Goal: Task Accomplishment & Management: Manage account settings

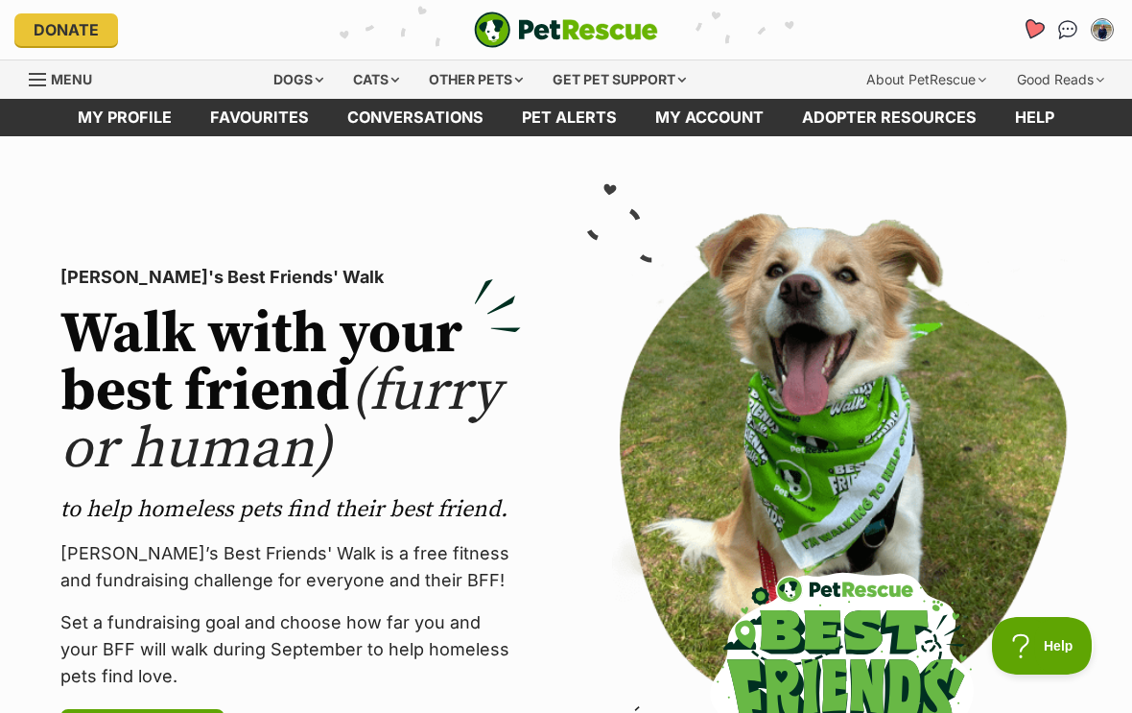
click at [1027, 34] on icon "Favourites" at bounding box center [1034, 29] width 26 height 25
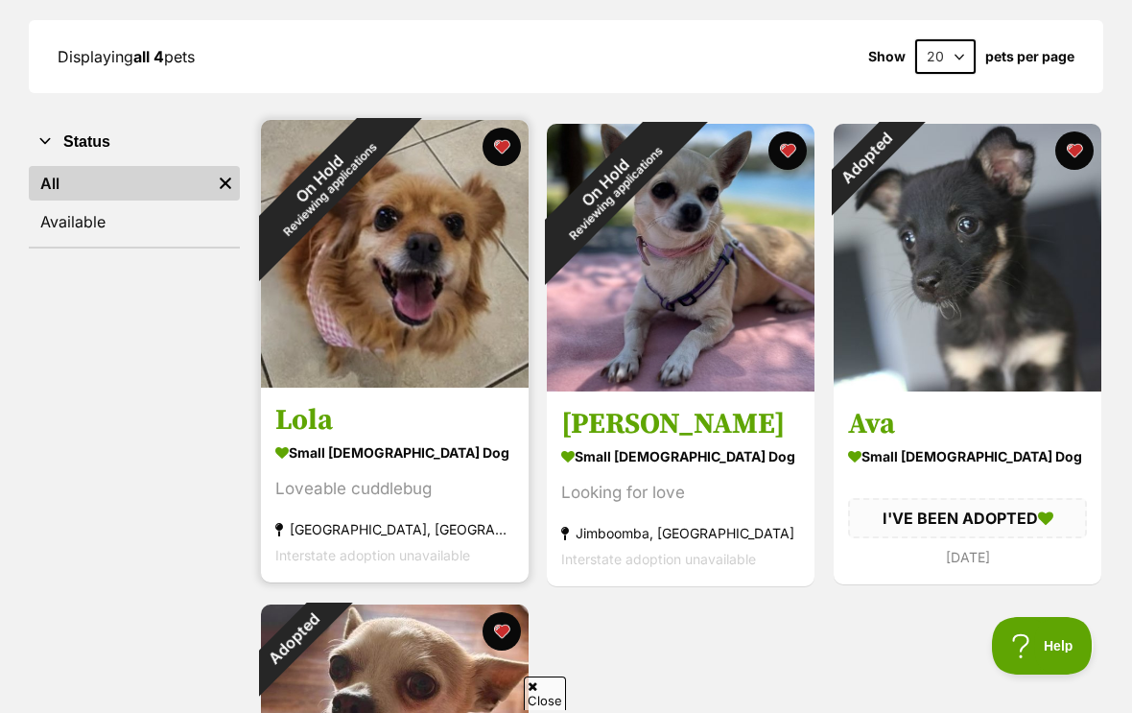
click at [388, 247] on div "On Hold Reviewing applications" at bounding box center [324, 183] width 127 height 127
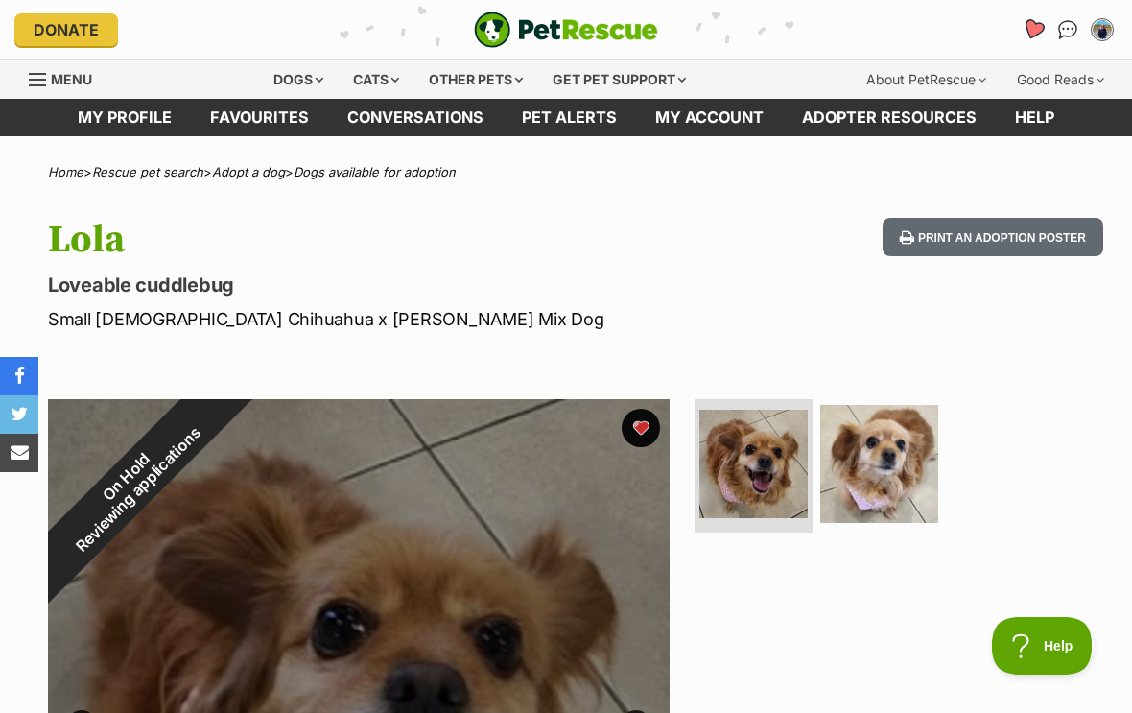
click at [1032, 42] on link "Favourites" at bounding box center [1032, 29] width 39 height 39
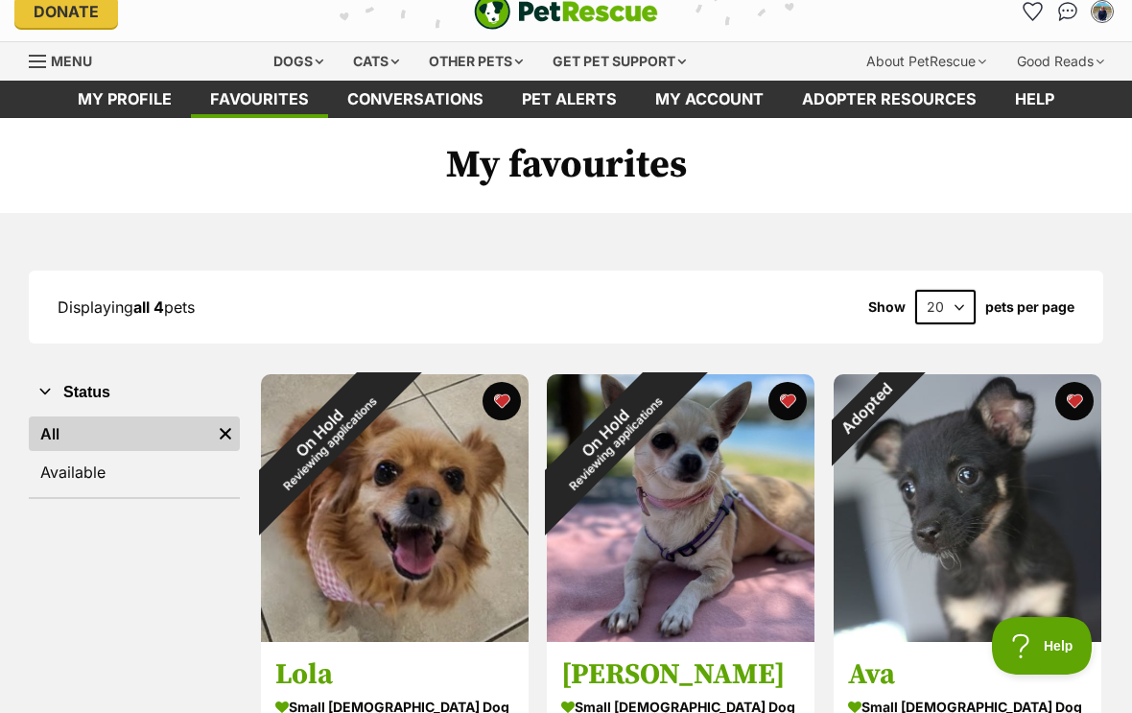
scroll to position [19, 0]
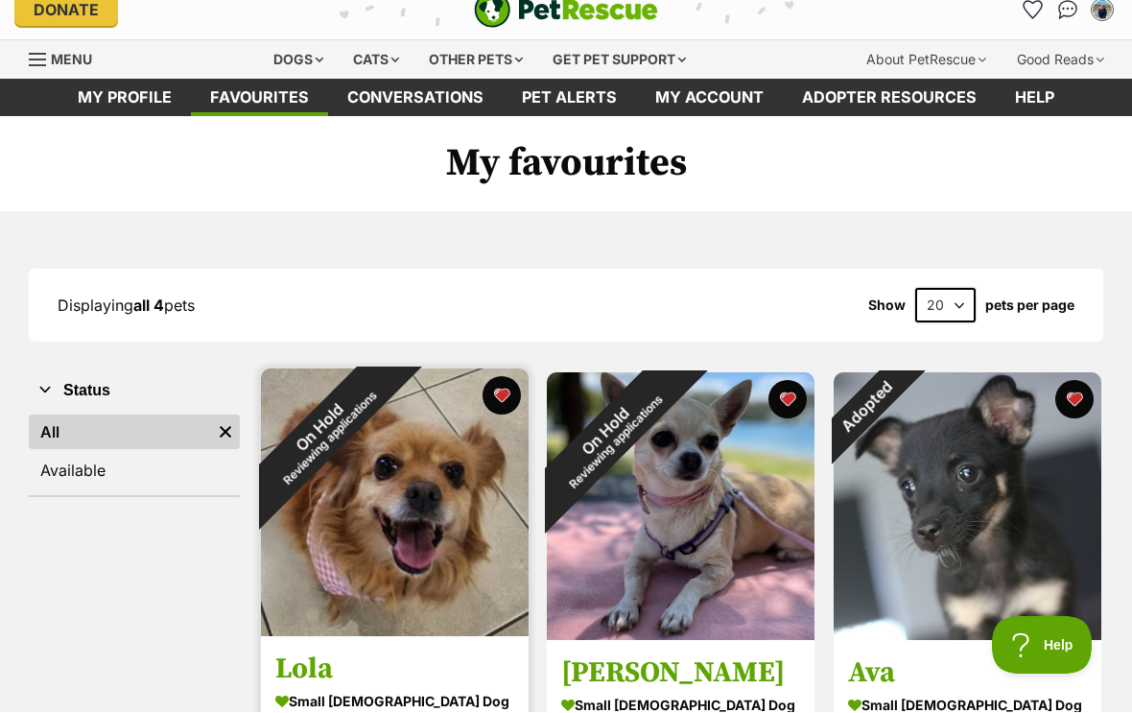
click at [388, 496] on div "On Hold Reviewing applications" at bounding box center [324, 432] width 127 height 127
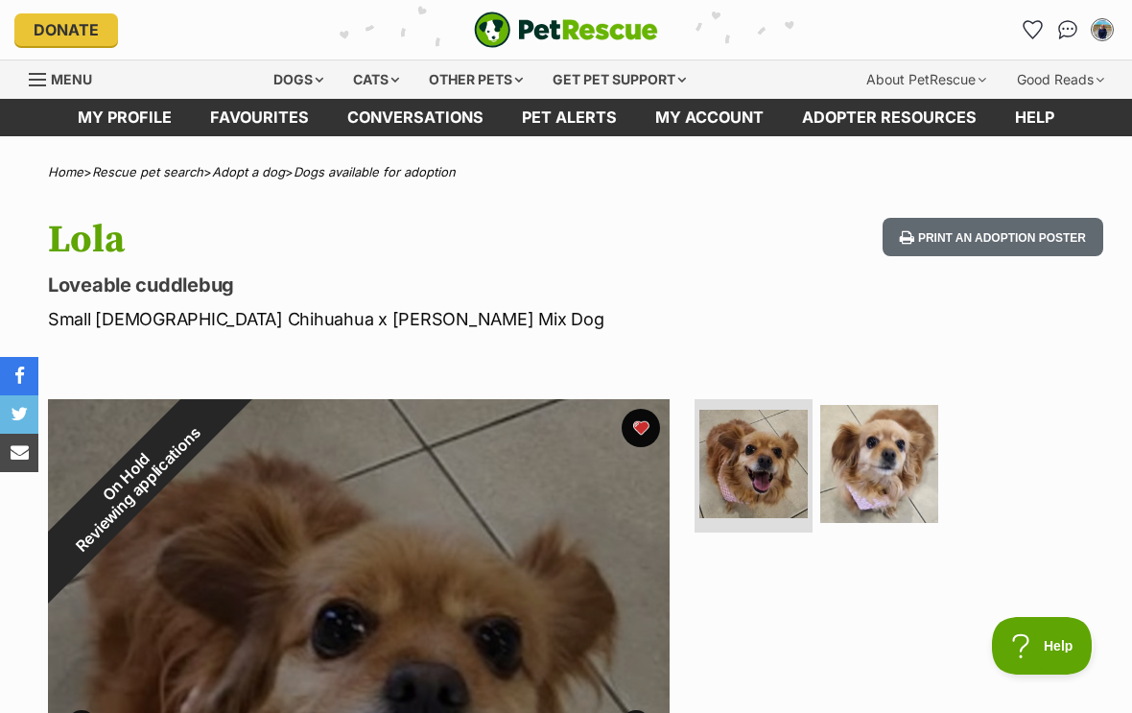
click at [747, 284] on div "Lola Loveable cuddlebug Small [DEMOGRAPHIC_DATA] Chihuahua x [PERSON_NAME] Span…" at bounding box center [566, 275] width 1132 height 114
